Goal: Task Accomplishment & Management: Complete application form

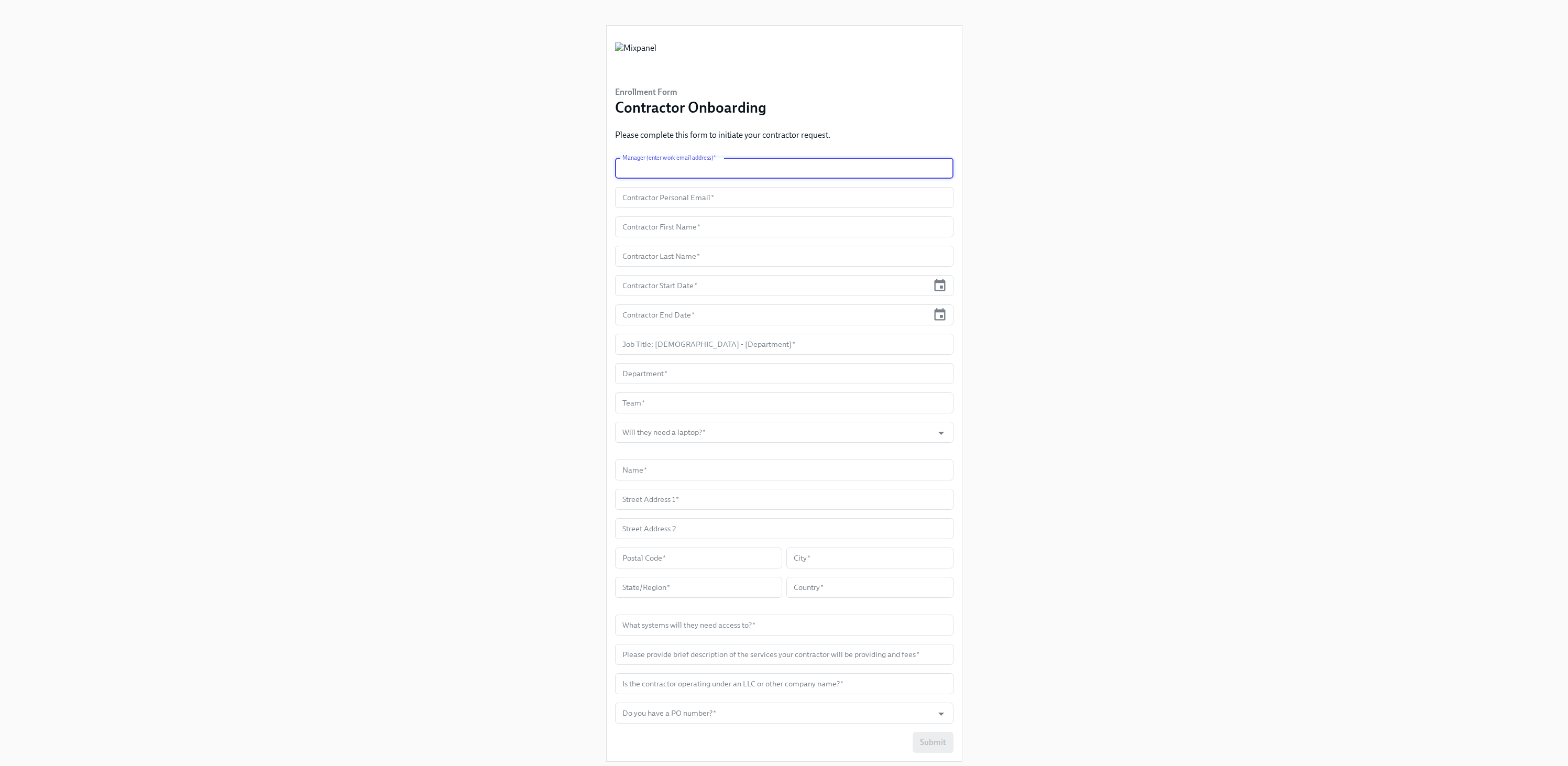
click at [754, 169] on input "text" at bounding box center [784, 168] width 338 height 21
type input "[PERSON_NAME][EMAIL_ADDRESS][PERSON_NAME][DOMAIN_NAME]"
click at [680, 169] on input "[PERSON_NAME][EMAIL_ADDRESS][PERSON_NAME][DOMAIN_NAME]" at bounding box center [784, 168] width 338 height 21
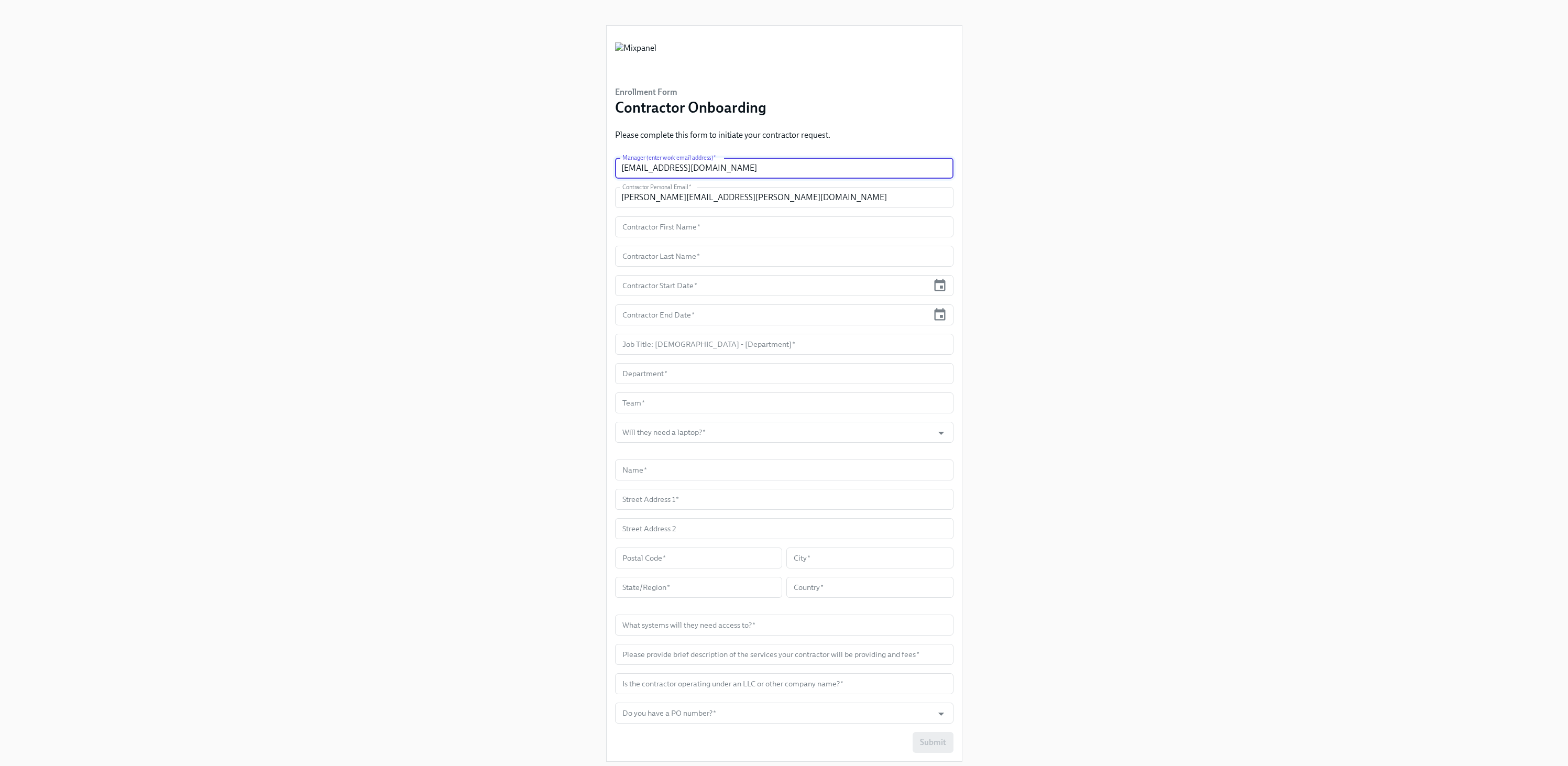
type input "[EMAIL_ADDRESS][DOMAIN_NAME]"
click at [1085, 211] on div "Enrollment Form Contractor Onboarding Please complete this form to initiate you…" at bounding box center [784, 385] width 1518 height 770
click at [687, 230] on input "text" at bounding box center [784, 227] width 338 height 21
type input "[PERSON_NAME]"
click at [367, 518] on div "Enrollment Form Contractor Onboarding Please complete this form to initiate you…" at bounding box center [784, 385] width 1518 height 770
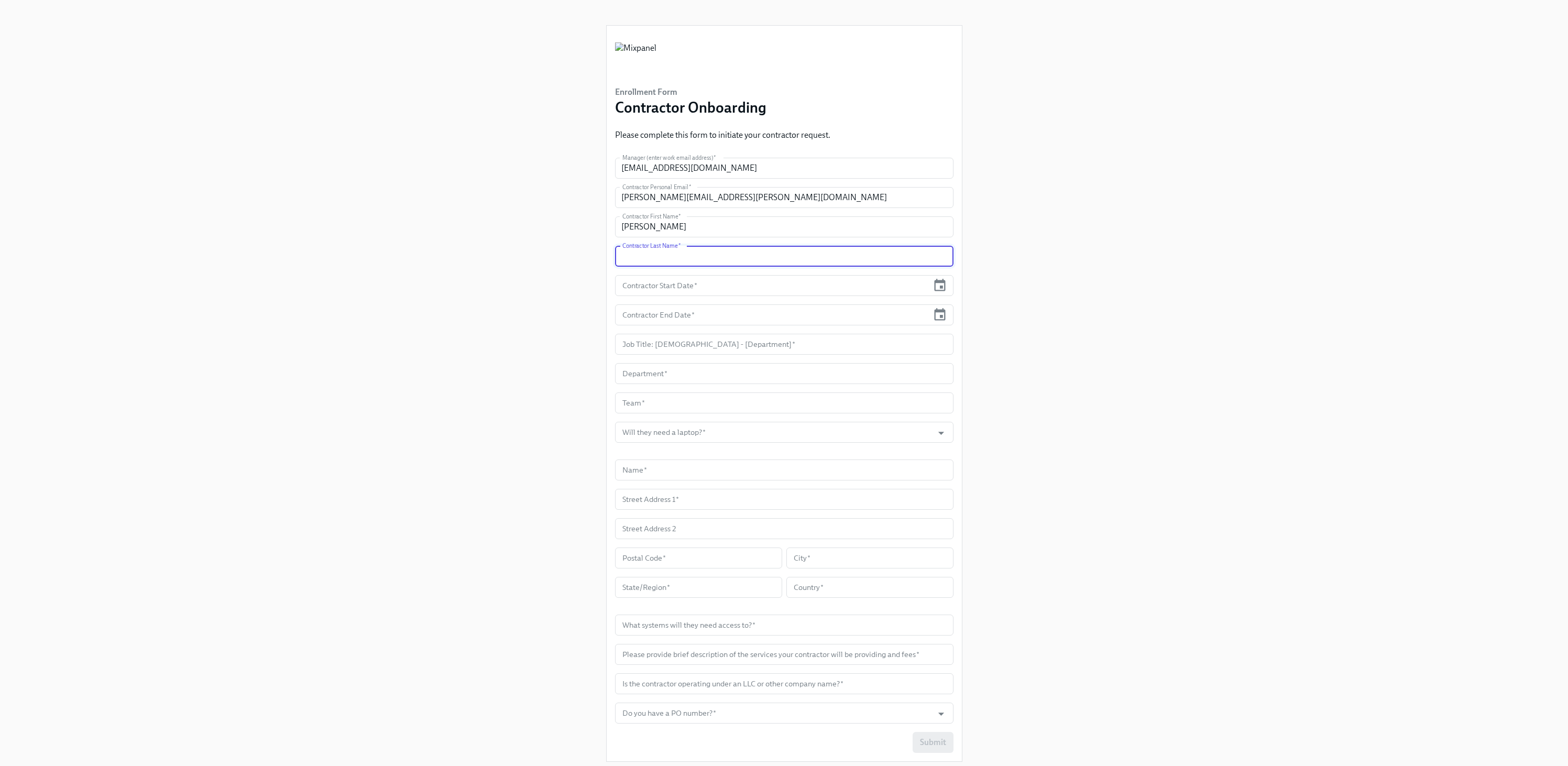
click at [673, 261] on input "text" at bounding box center [784, 256] width 338 height 21
paste input "[PERSON_NAME]"
type input "[PERSON_NAME]"
click at [807, 283] on input "text" at bounding box center [771, 286] width 314 height 21
click at [932, 283] on div "Contractor Start Date *" at bounding box center [784, 286] width 338 height 21
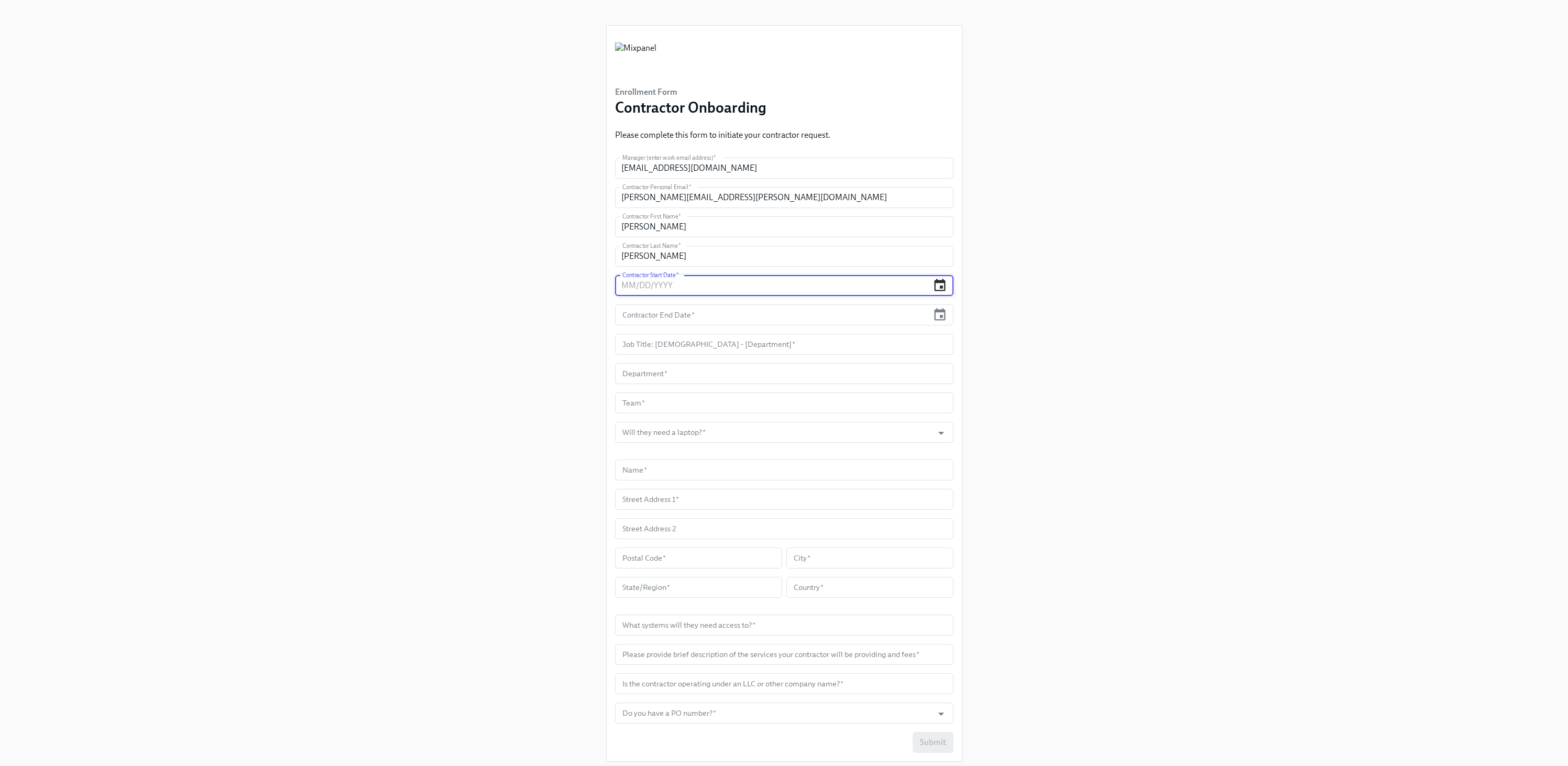
click at [935, 284] on icon "button" at bounding box center [939, 285] width 14 height 14
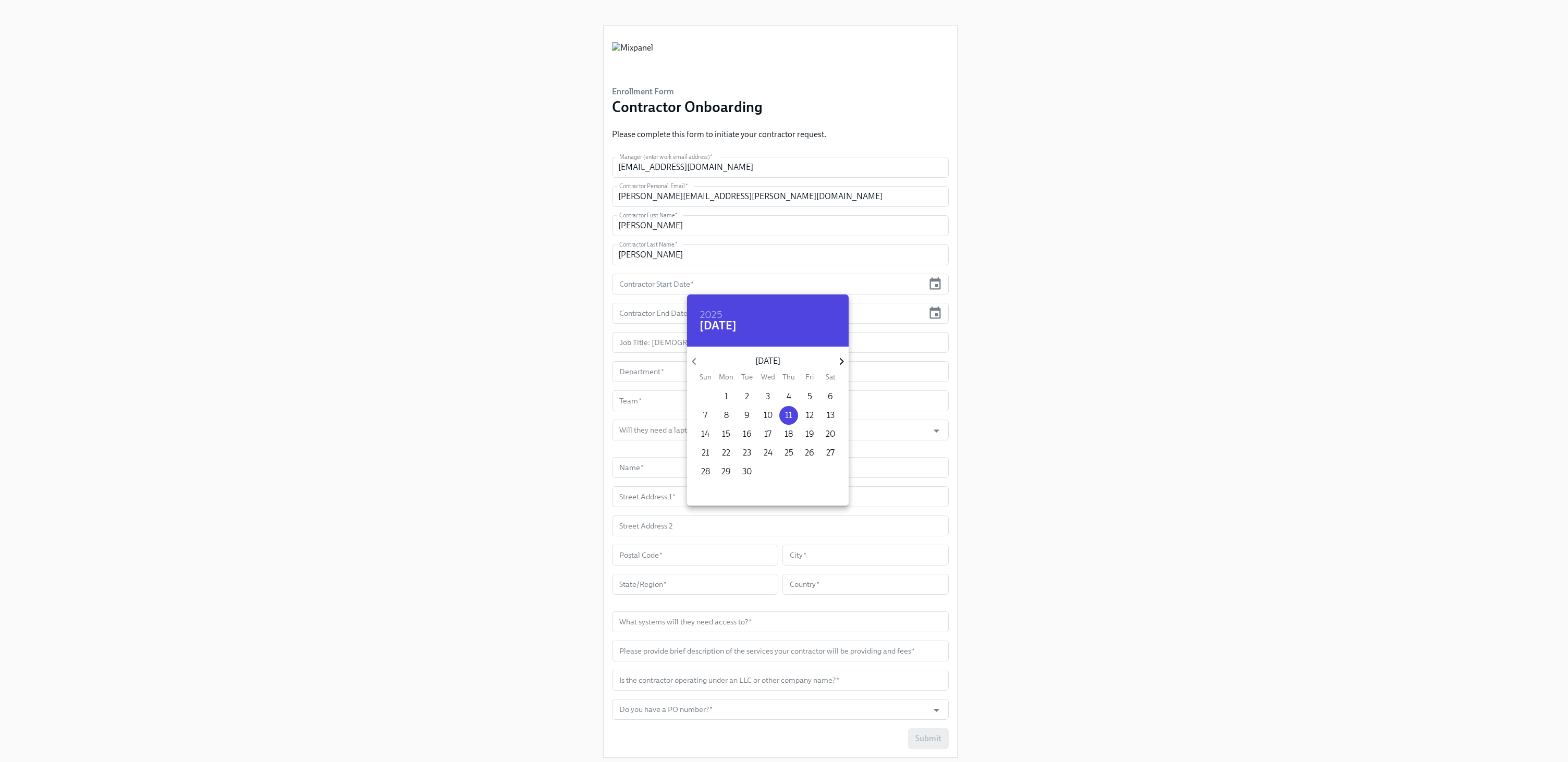
click at [841, 366] on icon "button" at bounding box center [841, 361] width 14 height 14
click at [761, 395] on span "1" at bounding box center [768, 396] width 19 height 12
type input "[DATE]"
click at [1055, 360] on div at bounding box center [784, 381] width 1568 height 762
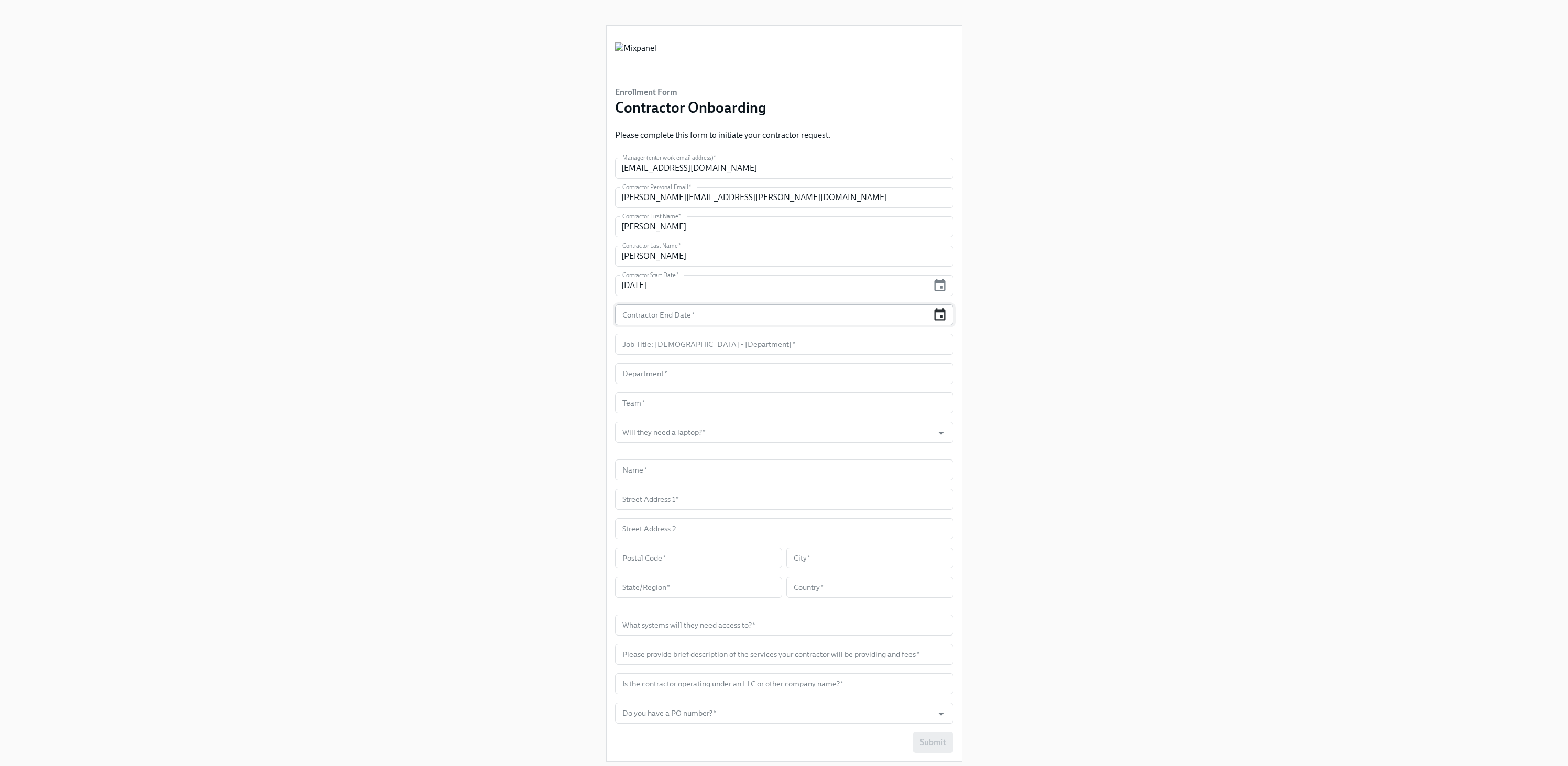
click at [944, 319] on icon "button" at bounding box center [940, 314] width 11 height 12
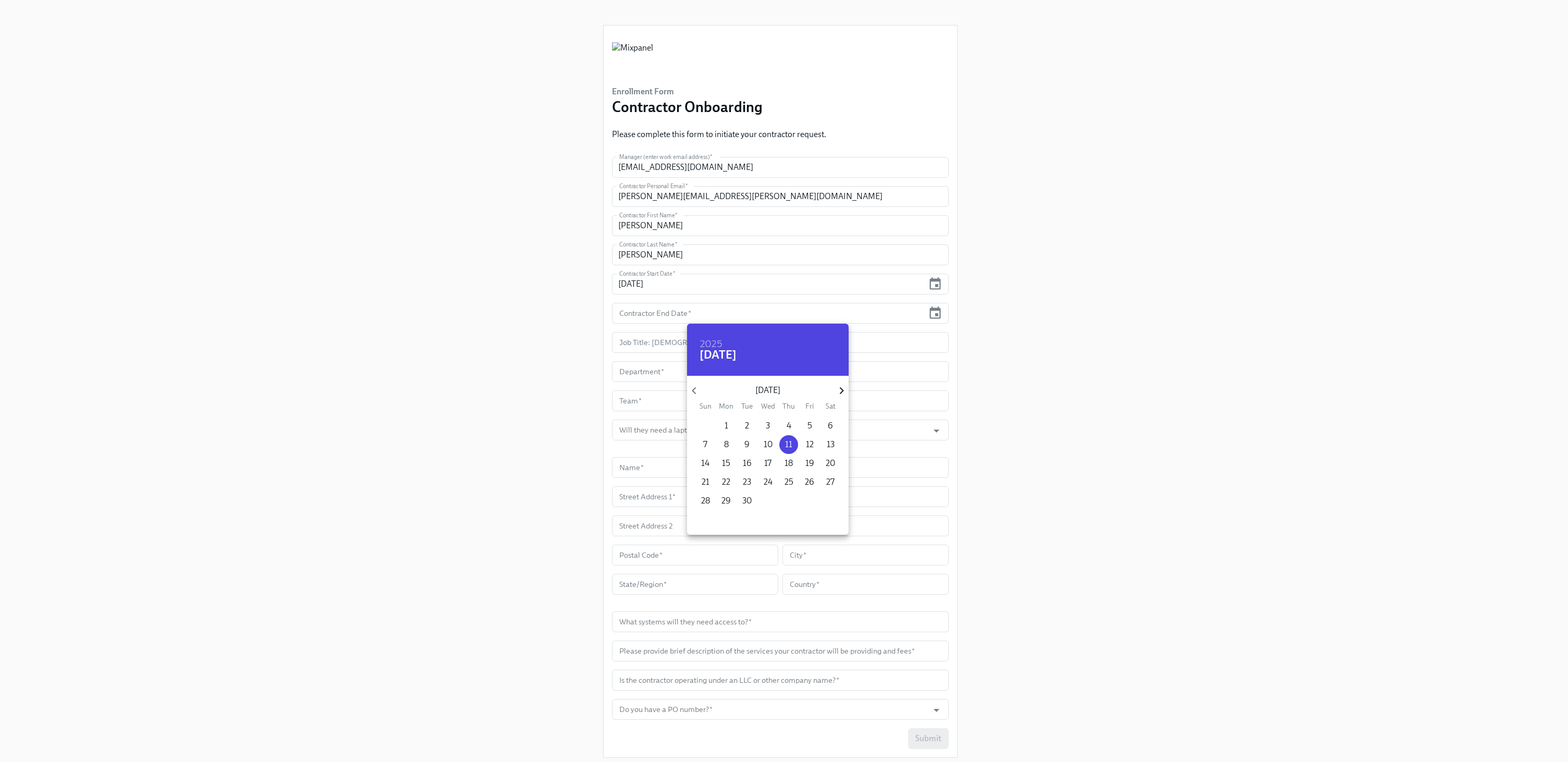
click at [838, 393] on icon "button" at bounding box center [841, 390] width 14 height 14
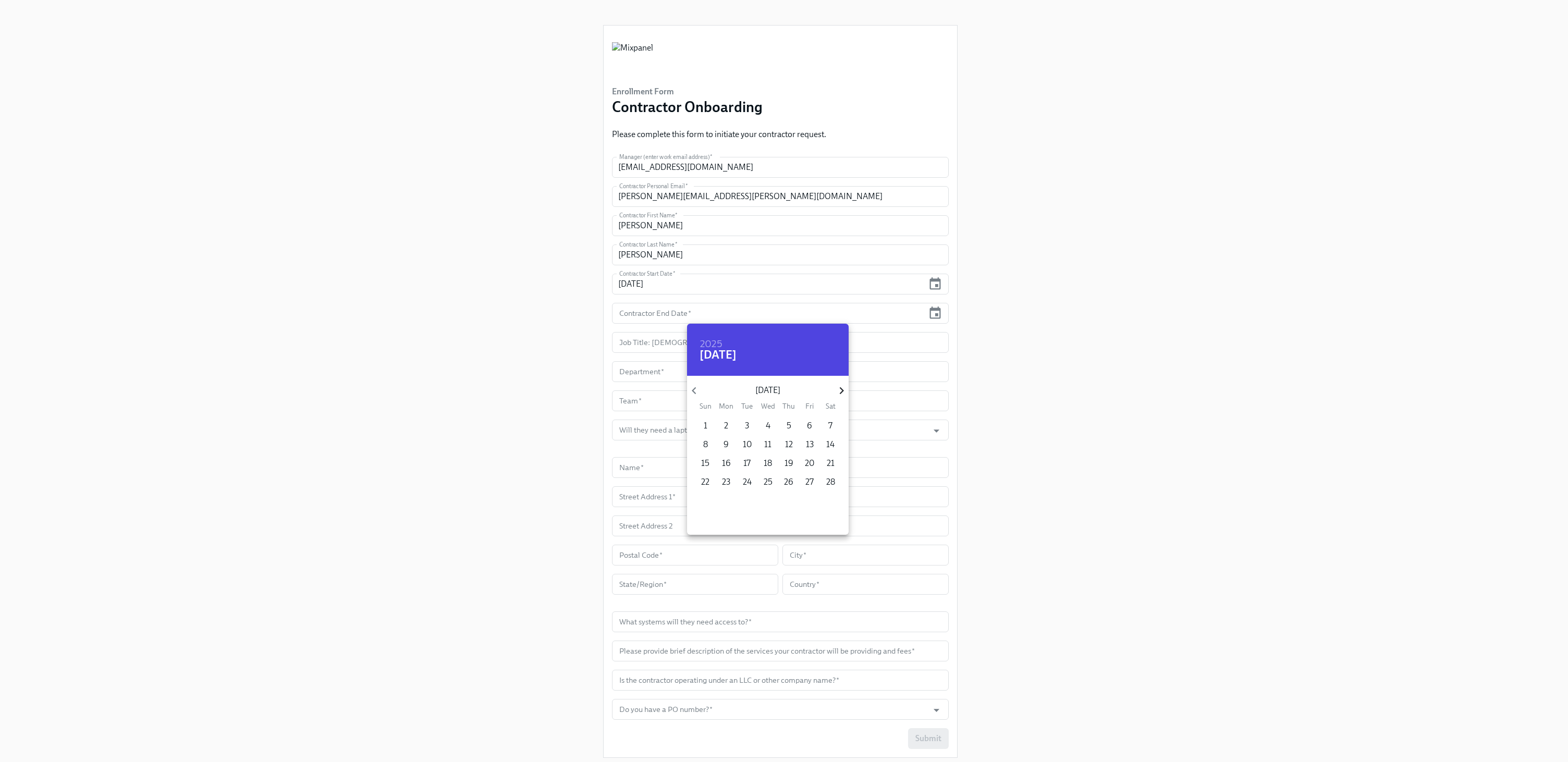
click at [838, 393] on icon "button" at bounding box center [841, 390] width 14 height 14
click at [744, 499] on p "31" at bounding box center [747, 501] width 8 height 12
type input "[DATE]"
click at [1113, 422] on div at bounding box center [784, 381] width 1568 height 762
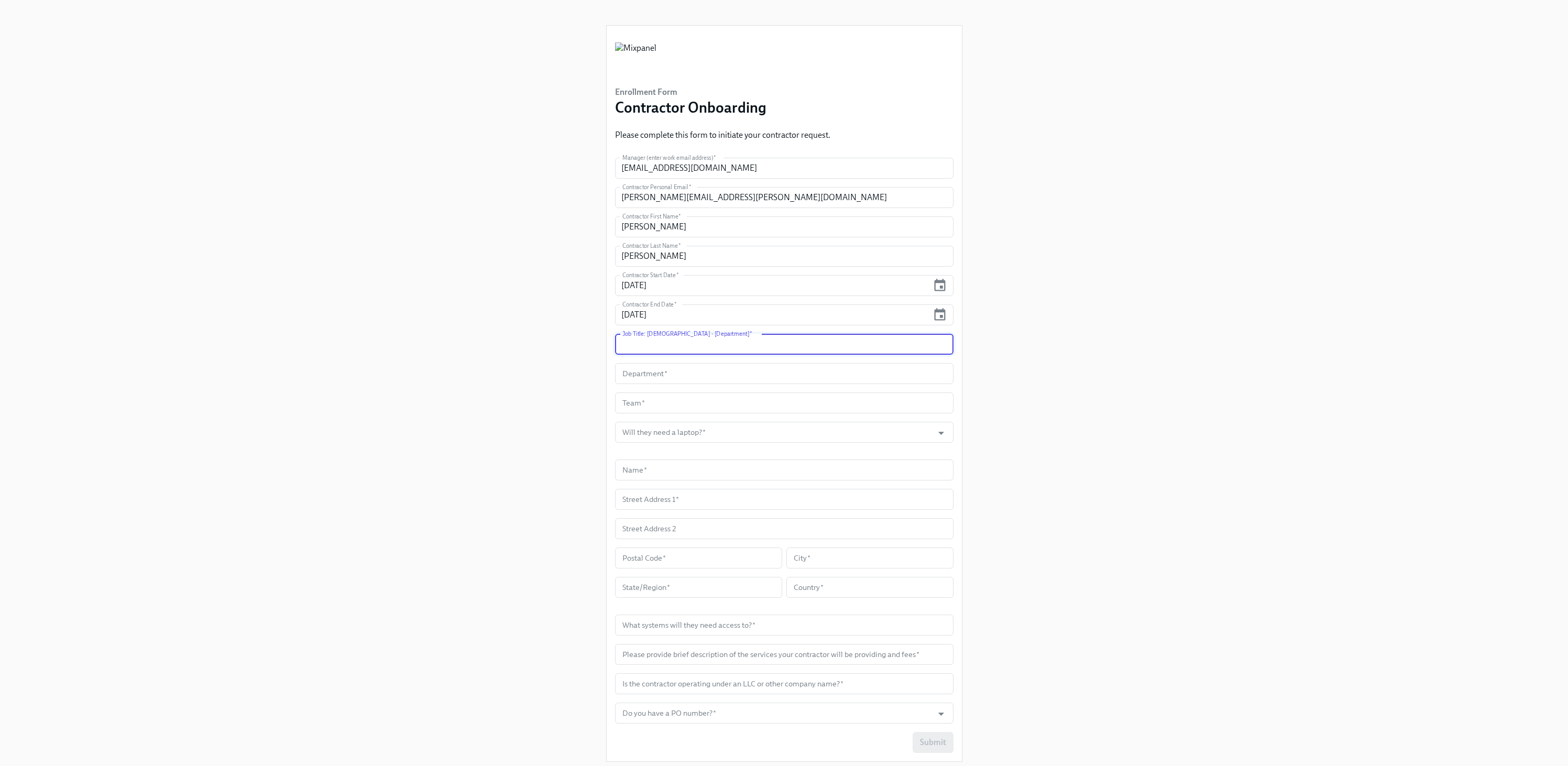
click at [753, 348] on input "text" at bounding box center [784, 344] width 338 height 21
click at [1167, 390] on div "Enrollment Form Contractor Onboarding Please complete this form to initiate you…" at bounding box center [784, 385] width 1518 height 770
click at [803, 343] on input "text" at bounding box center [784, 344] width 338 height 21
type input "Contractor - Engineering"
click at [809, 379] on input "text" at bounding box center [784, 373] width 338 height 21
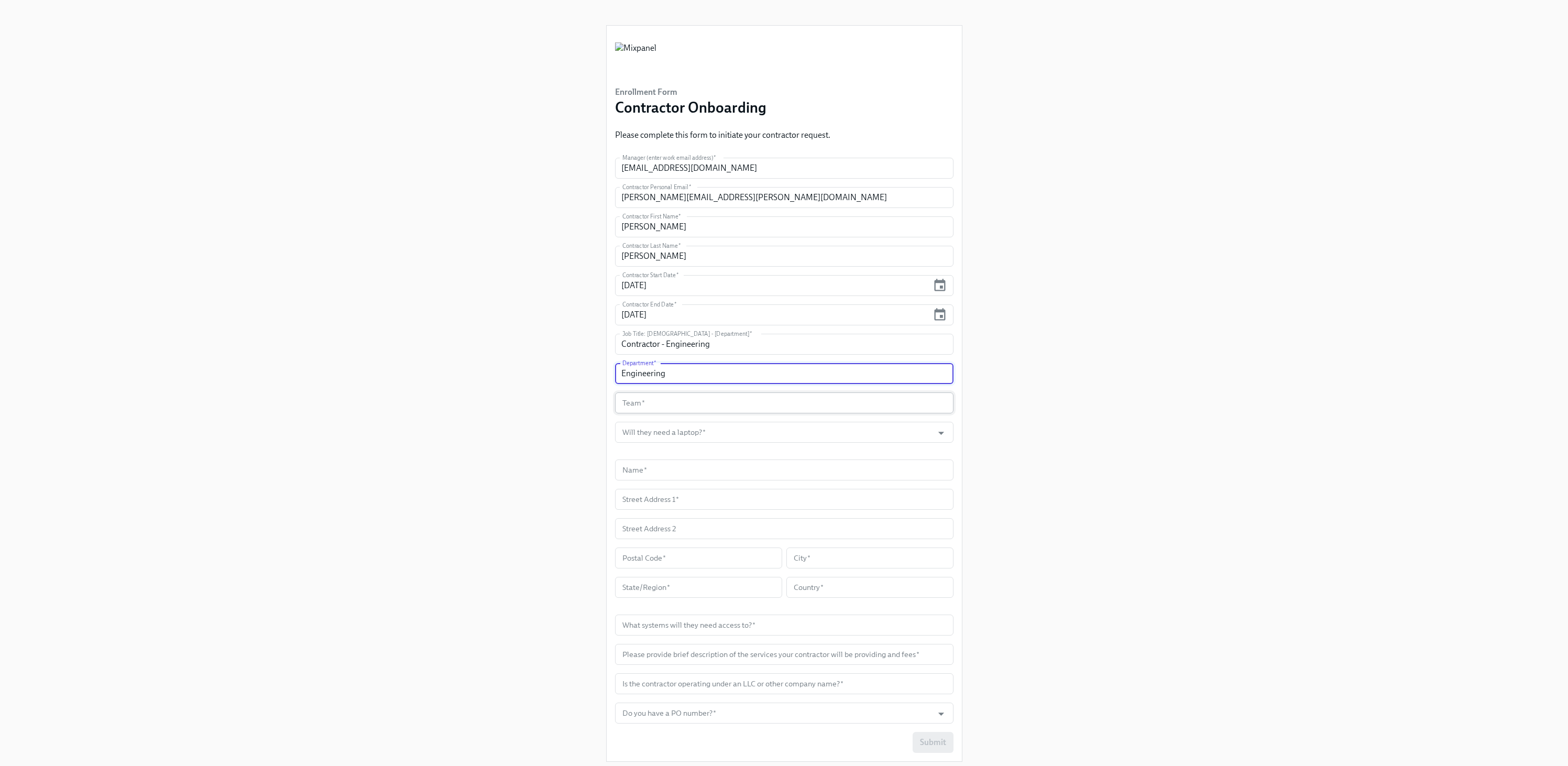
type input "Engineering"
click at [795, 404] on input "text" at bounding box center [784, 403] width 338 height 21
click at [742, 435] on input "Will they need a laptop?   *" at bounding box center [775, 432] width 308 height 21
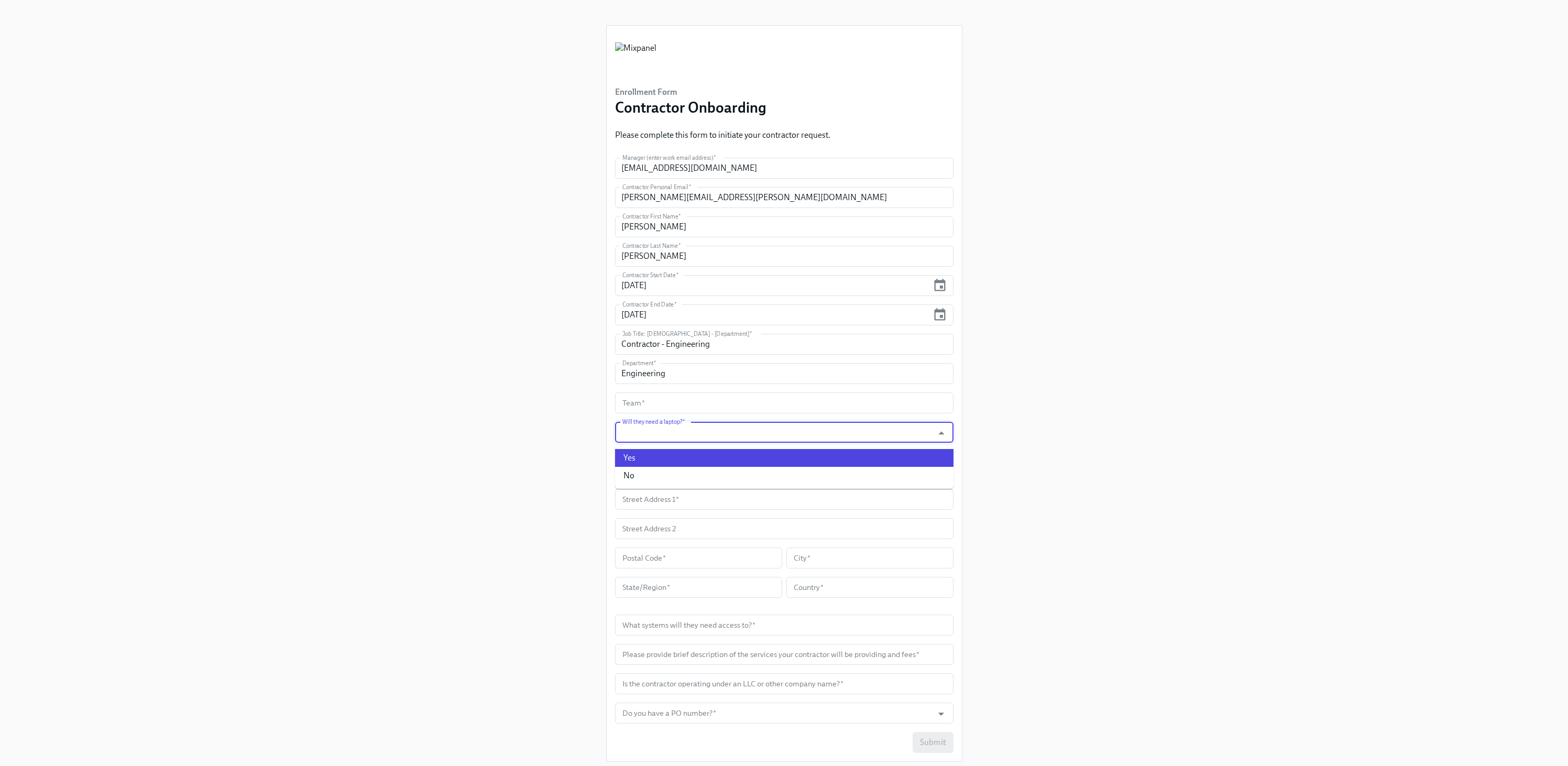
click at [679, 461] on li "Yes" at bounding box center [784, 458] width 338 height 18
type input "Yes"
click at [671, 411] on input "text" at bounding box center [784, 403] width 338 height 21
click at [1072, 425] on div "Enrollment Form Contractor Onboarding Please complete this form to initiate you…" at bounding box center [784, 385] width 1518 height 770
click at [813, 396] on input "text" at bounding box center [784, 403] width 338 height 21
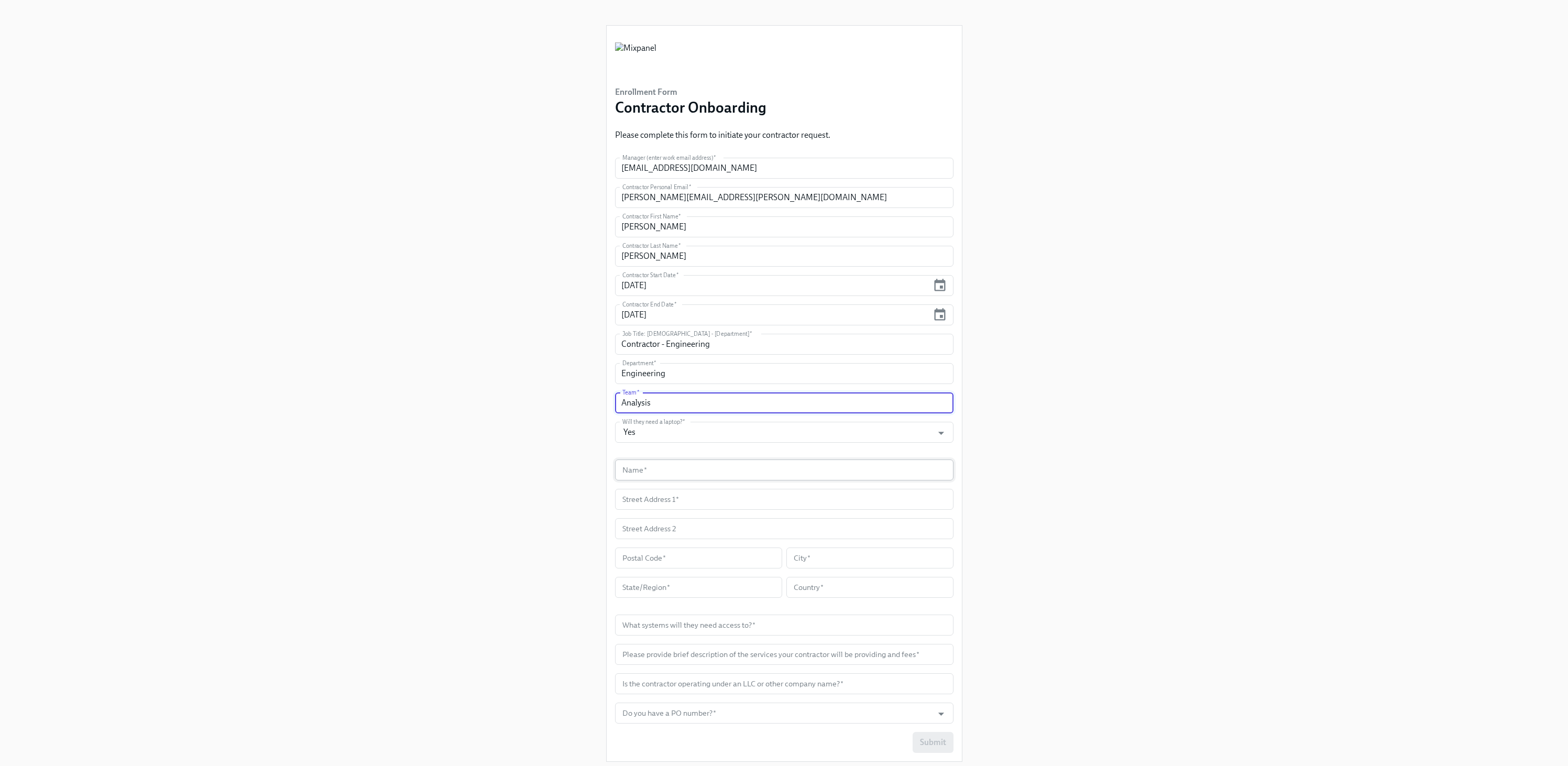
type input "Analysis"
click at [743, 463] on input "text" at bounding box center [784, 470] width 338 height 21
click at [1213, 461] on div "Enrollment Form Contractor Onboarding Please complete this form to initiate you…" at bounding box center [784, 385] width 1518 height 770
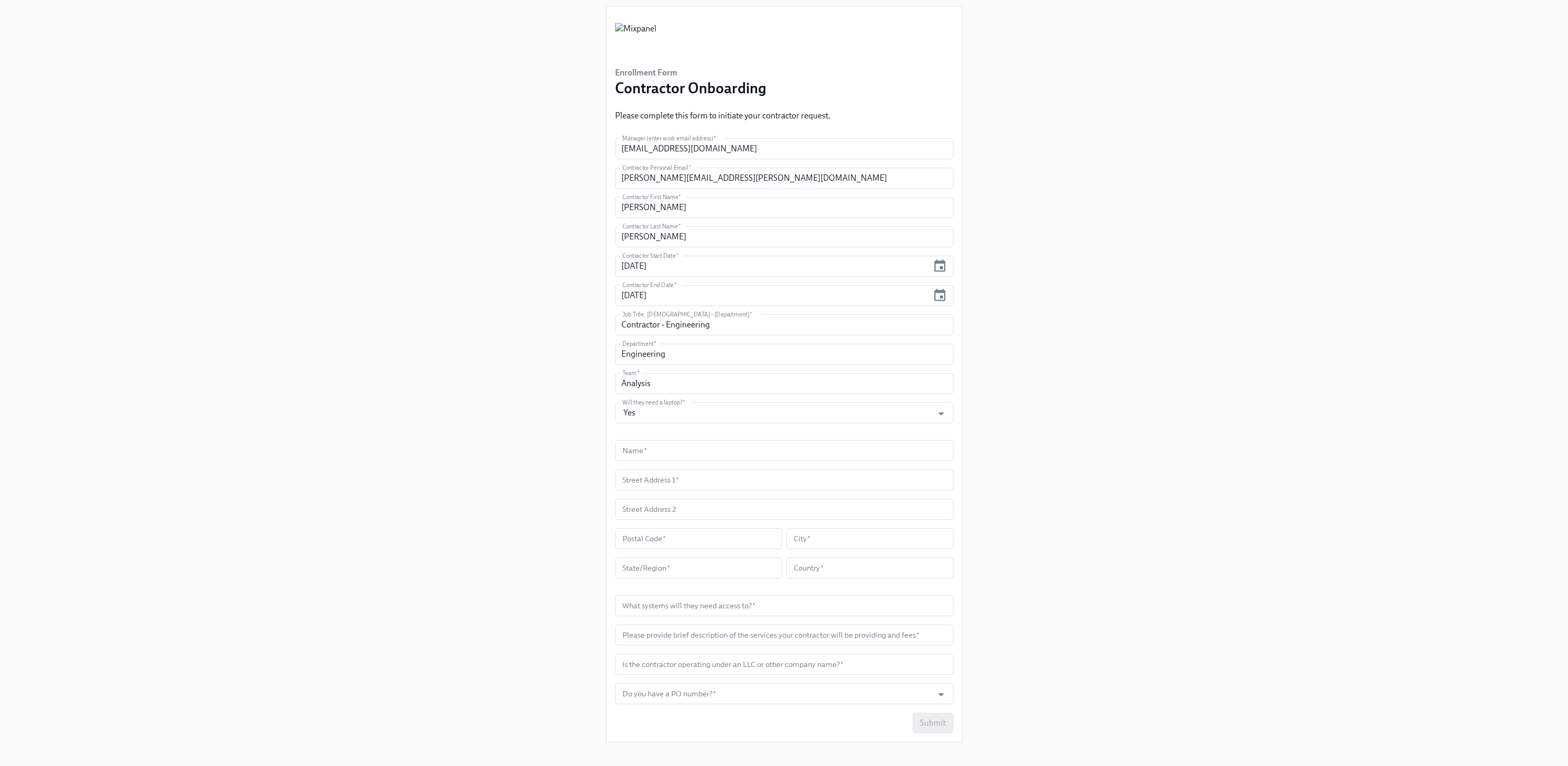
scroll to position [29, 0]
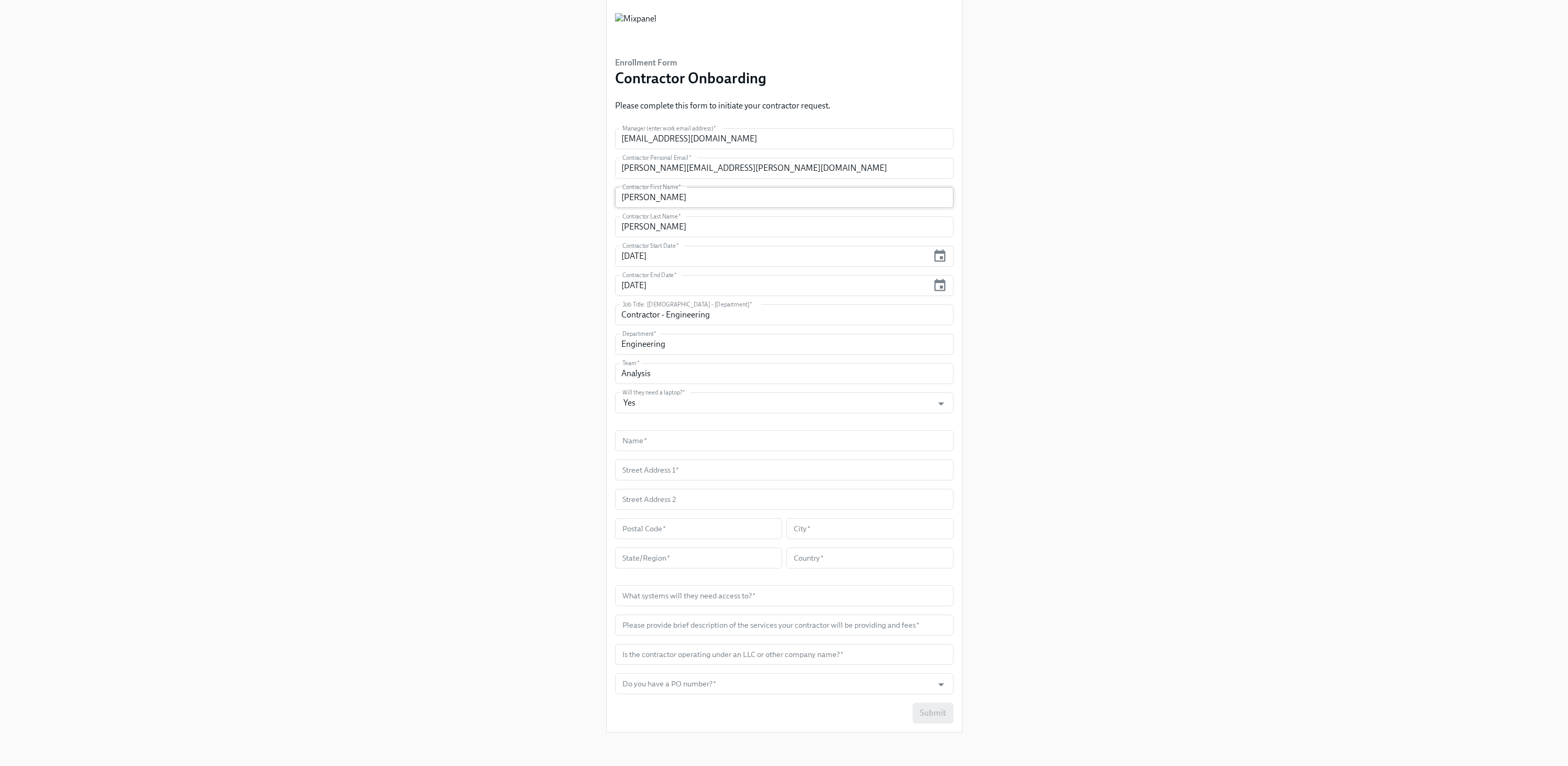
click at [721, 195] on input "[PERSON_NAME]" at bounding box center [784, 198] width 338 height 21
click at [670, 437] on input "text" at bounding box center [784, 441] width 338 height 21
paste input "[PERSON_NAME]"
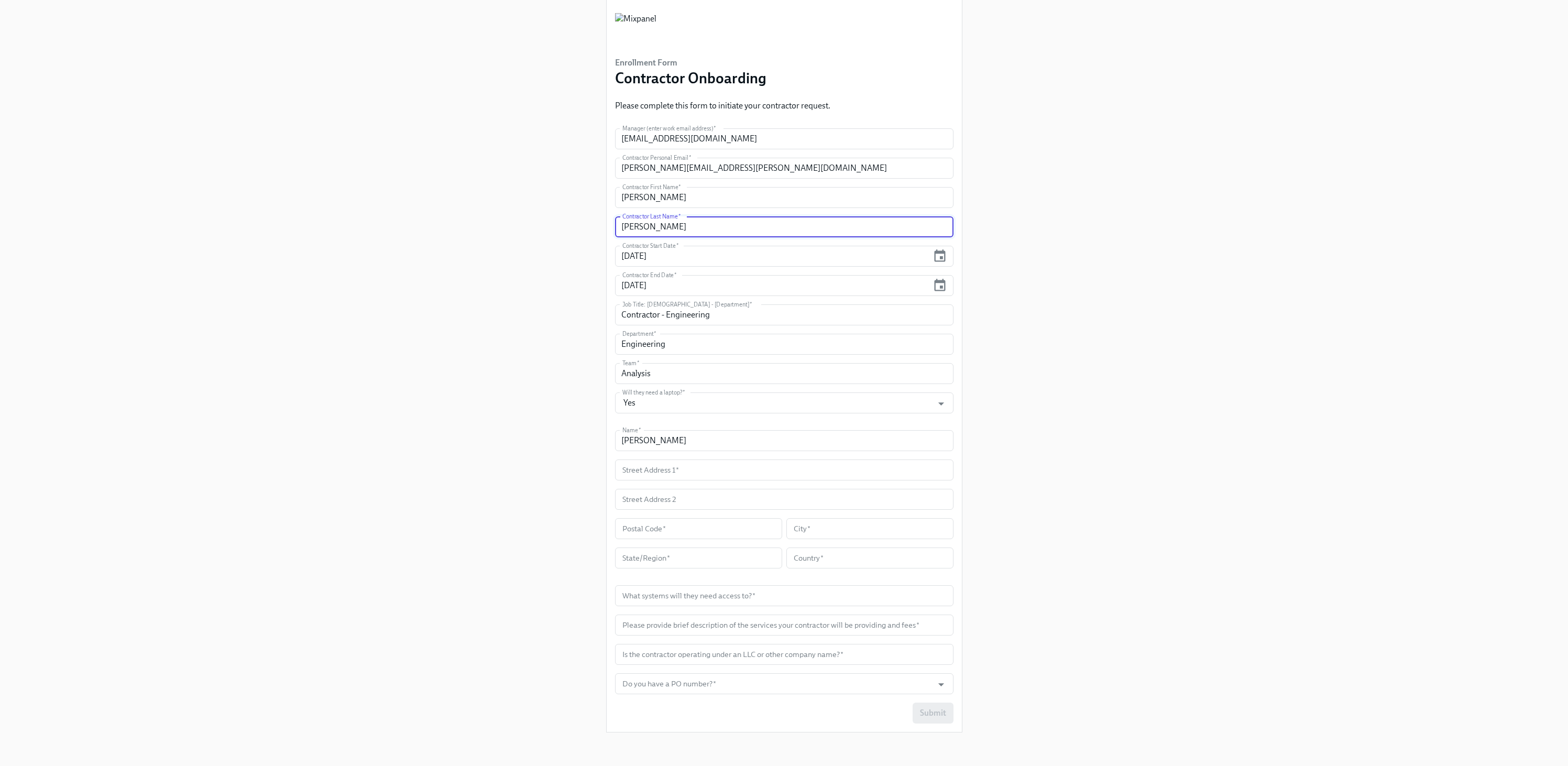
click at [711, 225] on input "[PERSON_NAME]" at bounding box center [784, 227] width 338 height 21
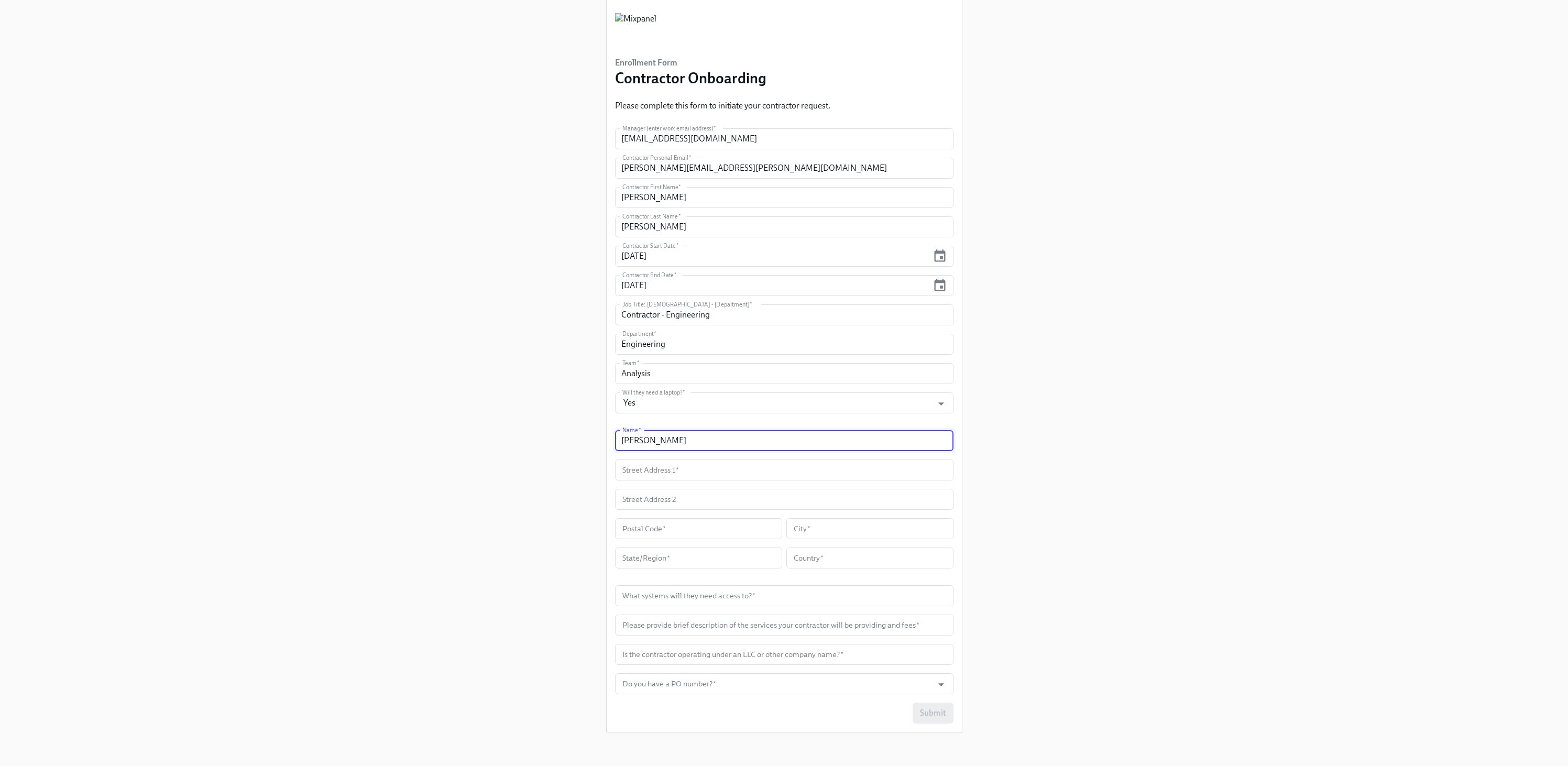
click at [692, 443] on input "[PERSON_NAME]" at bounding box center [784, 441] width 338 height 21
paste input "[PERSON_NAME]"
type input "[PERSON_NAME]"
click at [855, 507] on input "text" at bounding box center [784, 499] width 338 height 21
click at [1072, 510] on div "Enrollment Form Contractor Onboarding Please complete this form to initiate you…" at bounding box center [784, 355] width 1518 height 770
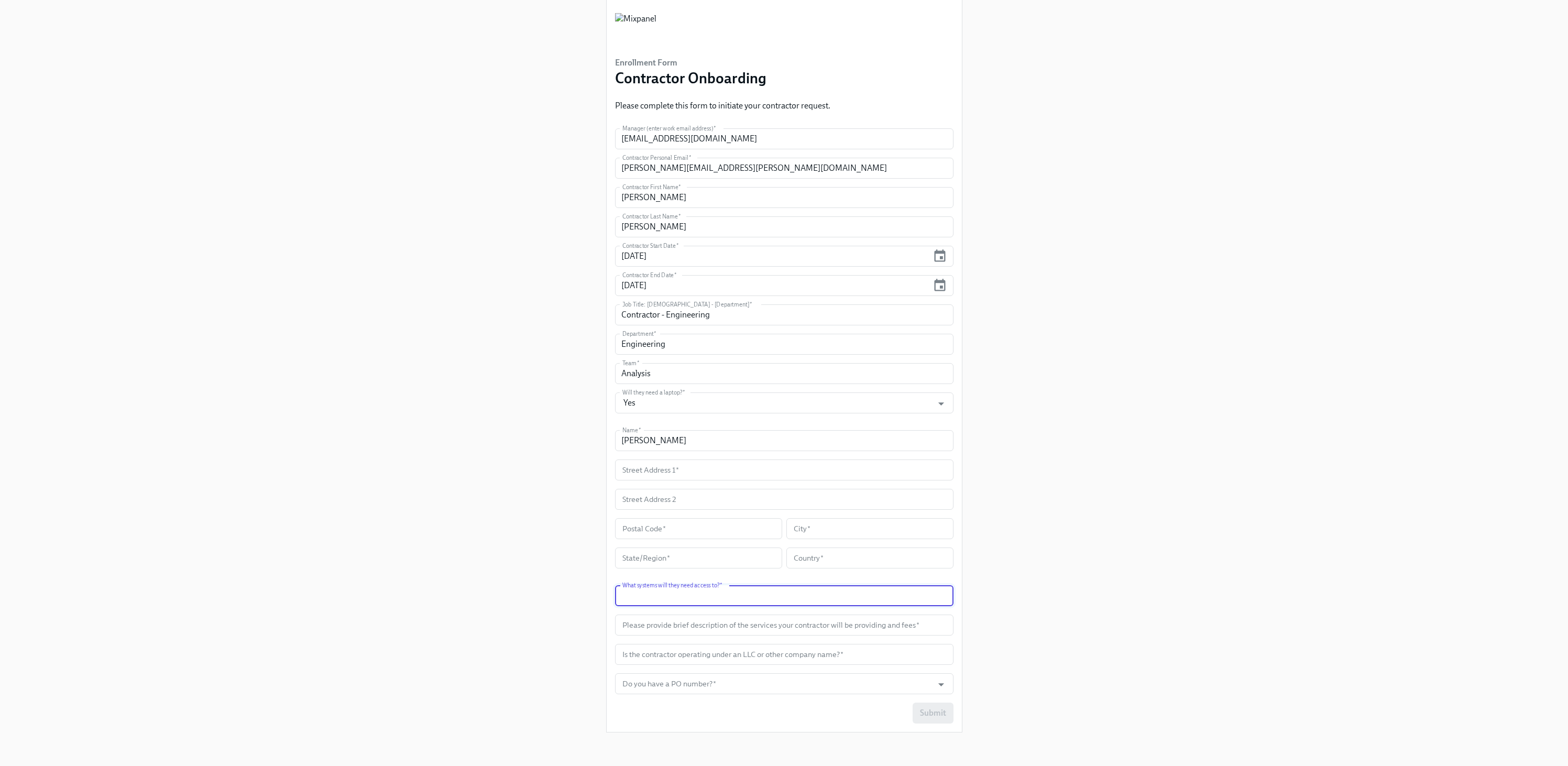
click at [745, 600] on input "text" at bounding box center [784, 596] width 338 height 21
click at [701, 623] on input "text" at bounding box center [784, 625] width 338 height 21
click at [842, 626] on input "[DEMOGRAPHIC_DATA] will take on work supporting the Experiments team at 130$" at bounding box center [784, 625] width 338 height 21
click at [871, 625] on input "[DEMOGRAPHIC_DATA] will take on work supporting the Experiments team at 130$" at bounding box center [784, 625] width 338 height 21
type input "[DEMOGRAPHIC_DATA] will take on work supporting the Experiments team at 130$ an…"
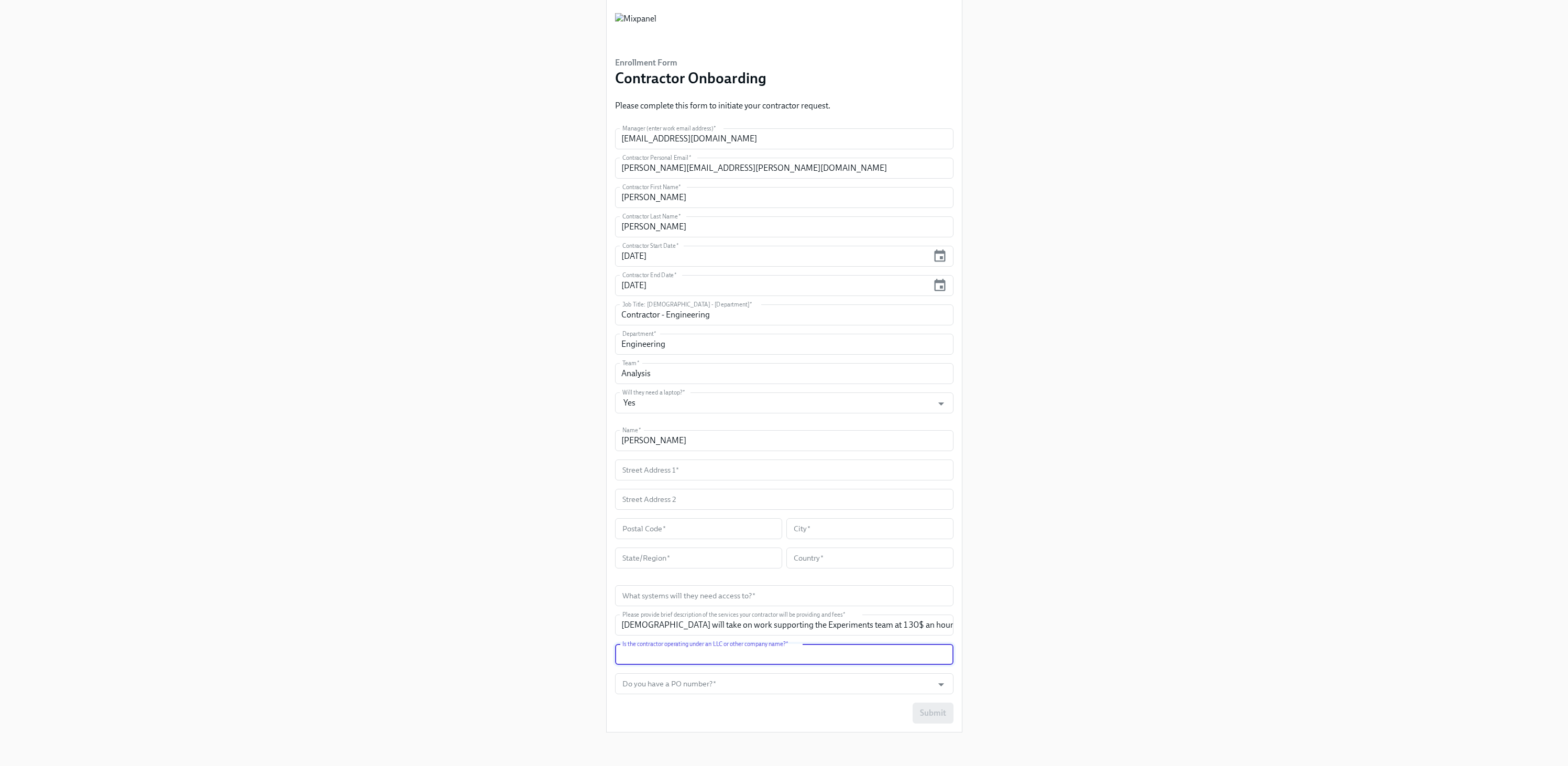
click at [759, 655] on input "text" at bounding box center [784, 654] width 338 height 21
click at [512, 609] on div "Enrollment Form Contractor Onboarding Please complete this form to initiate you…" at bounding box center [784, 355] width 1518 height 770
